Goal: Task Accomplishment & Management: Manage account settings

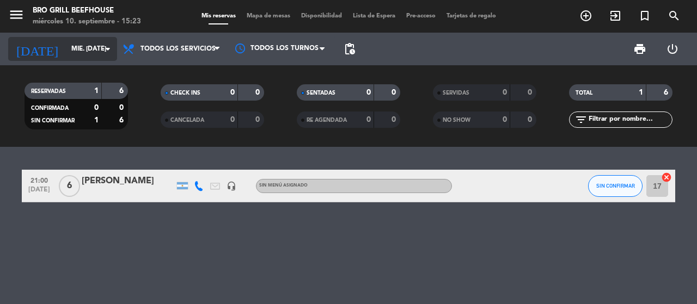
click at [86, 41] on input "mié. [DATE]" at bounding box center [109, 49] width 87 height 19
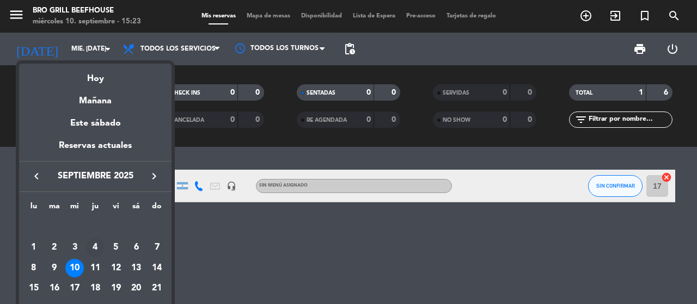
click at [97, 247] on div "4" at bounding box center [95, 247] width 19 height 19
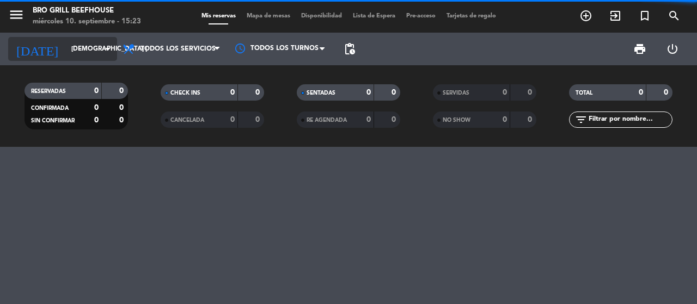
click at [90, 44] on input "[DEMOGRAPHIC_DATA] [DATE]" at bounding box center [109, 49] width 87 height 19
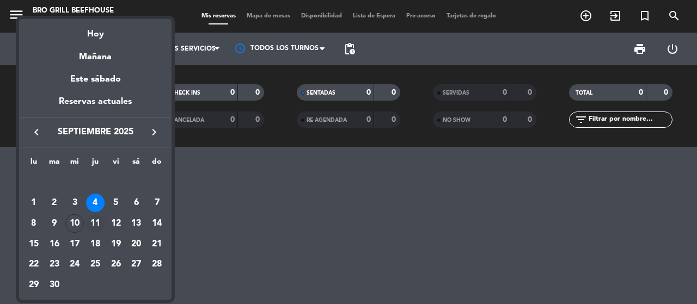
click at [96, 226] on div "11" at bounding box center [95, 224] width 19 height 19
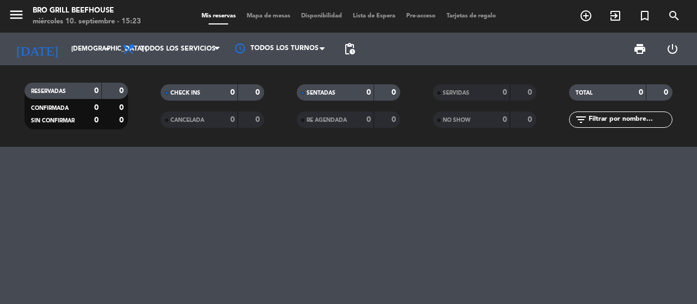
type input "[DEMOGRAPHIC_DATA] [DATE]"
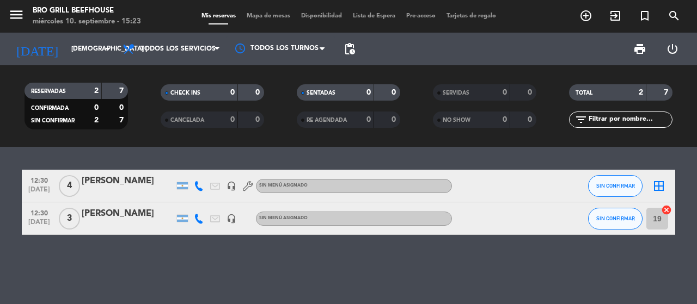
click at [139, 215] on div "[PERSON_NAME]" at bounding box center [128, 214] width 93 height 14
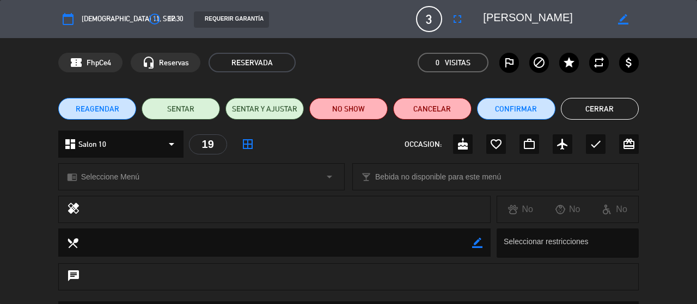
click at [624, 20] on icon "border_color" at bounding box center [623, 19] width 10 height 10
click at [508, 19] on textarea at bounding box center [545, 19] width 125 height 20
type textarea "[PERSON_NAME]"
drag, startPoint x: 618, startPoint y: 26, endPoint x: 623, endPoint y: 22, distance: 6.6
click at [621, 23] on div at bounding box center [623, 19] width 31 height 20
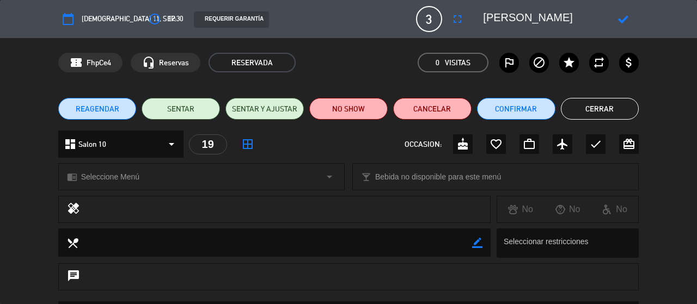
click at [623, 22] on icon at bounding box center [623, 19] width 10 height 10
